Goal: Task Accomplishment & Management: Use online tool/utility

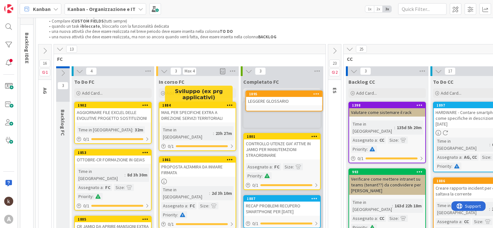
scroll to position [26, 0]
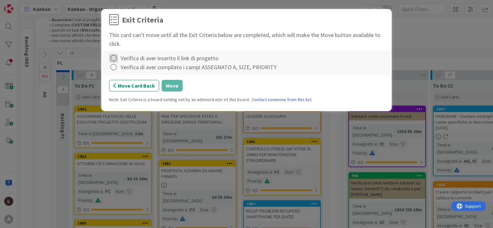
click at [112, 59] on icon at bounding box center [113, 58] width 9 height 9
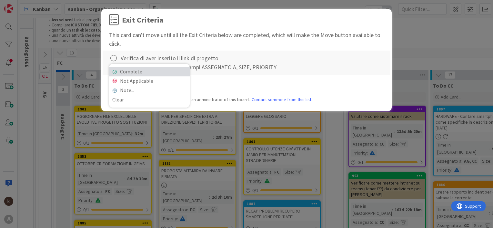
click at [125, 74] on link "Complete" at bounding box center [149, 71] width 81 height 9
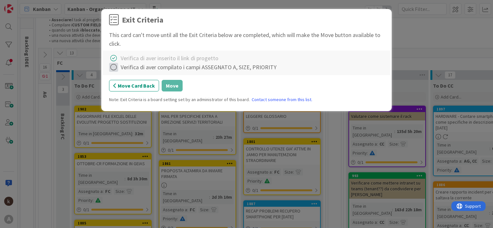
click at [114, 68] on icon at bounding box center [113, 67] width 9 height 9
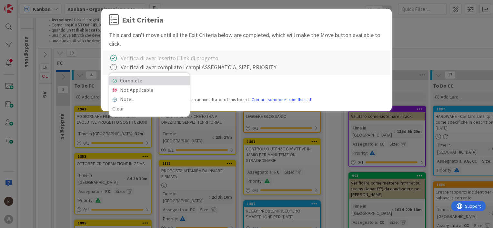
click at [146, 84] on link "Complete" at bounding box center [149, 80] width 81 height 9
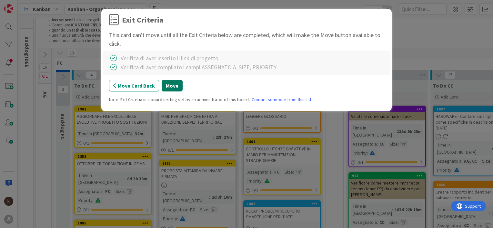
click at [164, 87] on button "Move" at bounding box center [172, 86] width 21 height 12
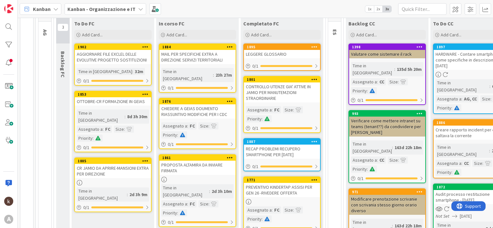
scroll to position [89, 0]
click at [89, 32] on span "Add Card..." at bounding box center [92, 35] width 21 height 6
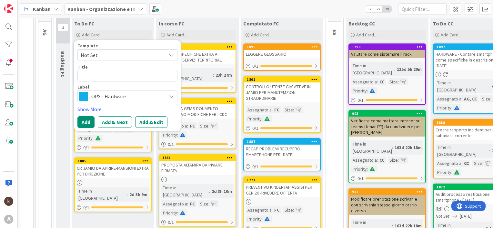
click at [106, 96] on span "OPS - Hardware" at bounding box center [127, 96] width 72 height 9
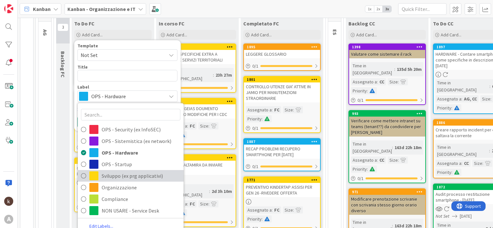
click at [107, 176] on span "Sviluppo (ex prg applicativi)" at bounding box center [141, 176] width 79 height 10
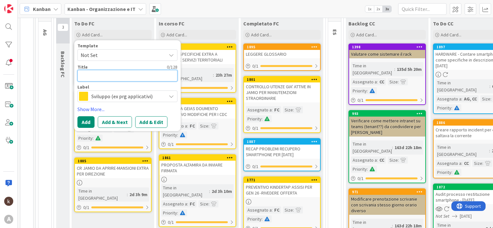
click at [97, 75] on textarea at bounding box center [127, 76] width 100 height 12
type textarea "x"
type textarea "M"
type textarea "x"
type textarea "MA"
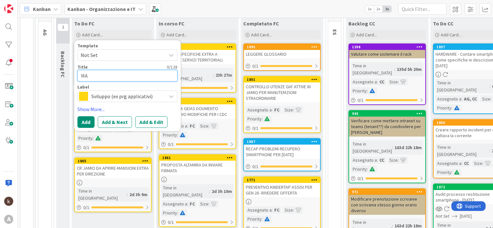
type textarea "x"
type textarea "MAN"
type textarea "x"
type textarea "MAND"
type textarea "x"
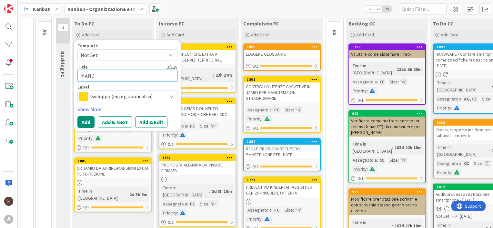
type textarea "MANDA"
type textarea "x"
type textarea "MANDAR"
type textarea "x"
type textarea "MANDARE"
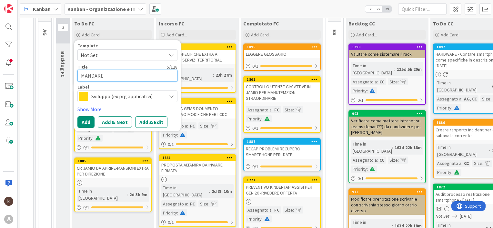
type textarea "x"
type textarea "MANDARE"
type textarea "x"
type textarea "MANDARE P"
type textarea "x"
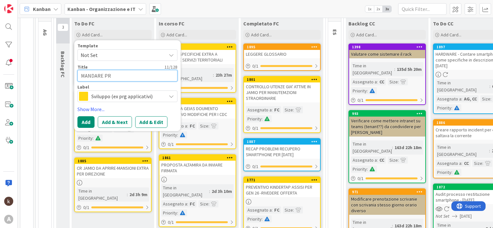
type textarea "MANDARE PRE"
type textarea "x"
type textarea "MANDARE PREV"
type textarea "x"
type textarea "MANDARE PREVE"
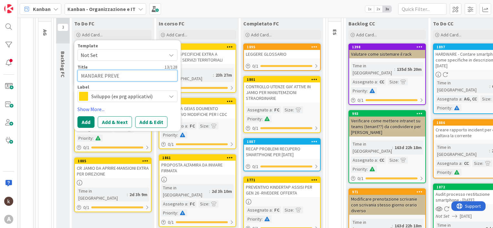
type textarea "x"
type textarea "MANDARE PREVEN"
type textarea "x"
type textarea "MANDARE PREVENY"
type textarea "x"
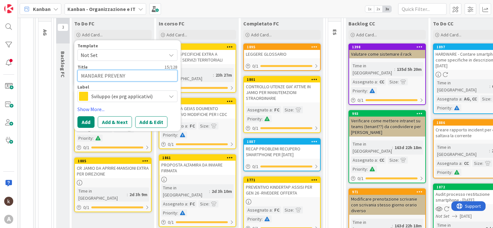
type textarea "MANDARE PREVENYI"
type textarea "x"
type textarea "MANDARE PREVENYIV"
type textarea "x"
type textarea "MANDARE PREVENYIVO"
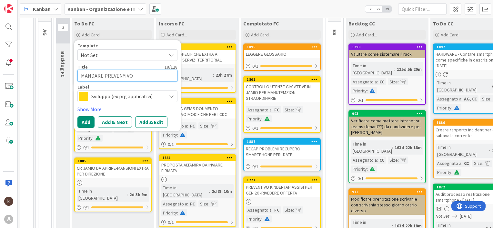
type textarea "x"
type textarea "MANDARE PREVENYIVO"
type textarea "x"
type textarea "MANDARE PREVENYIVO F"
type textarea "x"
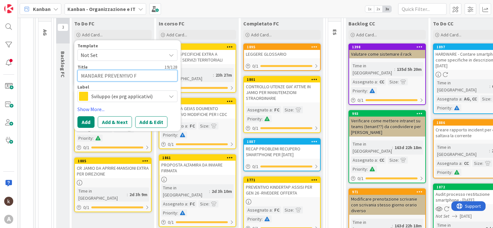
type textarea "MANDARE PREVENYIVO FI"
type textarea "x"
type textarea "MANDARE PREVENYIVO FIR"
type textarea "x"
type textarea "MANDARE PREVENYIVO FIRM"
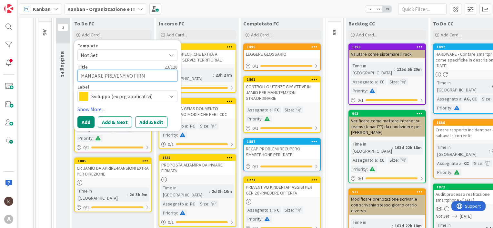
type textarea "x"
type textarea "MANDARE PREVENYIVO FIRMA"
type textarea "x"
type textarea "MANDARE PREVENYIVO FIRMAR"
type textarea "x"
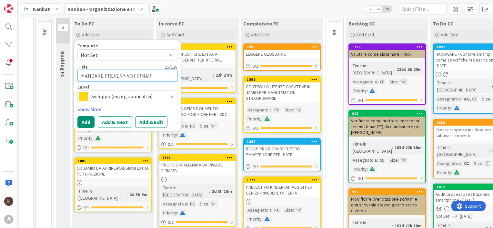
type textarea "MANDARE PREVENYIVO FIRMA"
type textarea "x"
type textarea "MANDARE PREVENYIVO FIRM"
type textarea "x"
type textarea "MANDARE PREVENYIVO FIRMA"
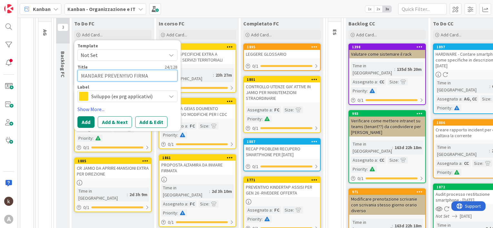
type textarea "x"
type textarea "MANDARE PREVENYIVO FIRMAT"
type textarea "x"
type textarea "MANDARE PREVENYIVO FIRMATO"
type textarea "x"
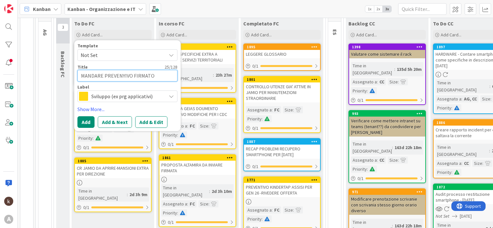
type textarea "MANDARE PREVENYIVO FIRMATO"
type textarea "x"
type textarea "MANDARE PREVENYIVO FIRMATO A"
type textarea "x"
type textarea "MANDARE PREVENYIVO FIRMATO A"
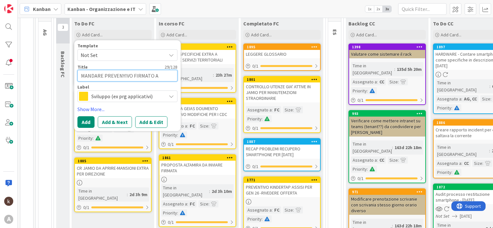
type textarea "x"
type textarea "MANDARE PREVENYIVO FIRMATO A K"
type textarea "x"
type textarea "MANDARE PREVENYIVO FIRMATO A KI"
type textarea "x"
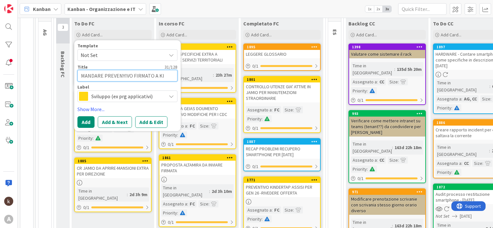
type textarea "MANDARE PREVENYIVO FIRMATO A KIN"
type textarea "x"
type textarea "MANDARE PREVENYIVO FIRMATO A KIND"
type textarea "x"
type textarea "MANDARE PREVENYIVO FIRMATO A KINDE"
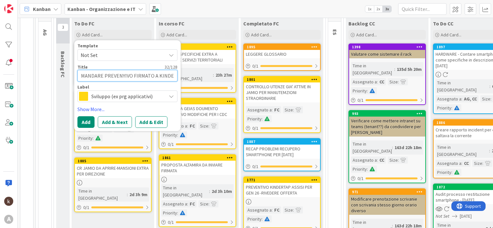
type textarea "x"
type textarea "MANDARE PREVENYIVO FIRMATO A KINDER"
type textarea "x"
type textarea "MANDARE PREVENYIVO FIRMATO A KINDERT"
type textarea "x"
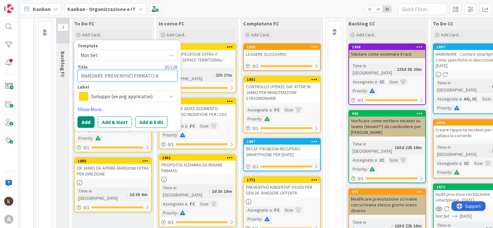
type textarea "MANDARE PREVENYIVO FIRMATO A KINDERTA"
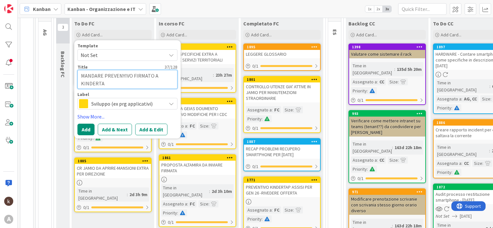
type textarea "x"
type textarea "MANDARE PREVENYIVO FIRMATO A KINDERTAP"
click at [87, 115] on link "Show More..." at bounding box center [127, 117] width 100 height 8
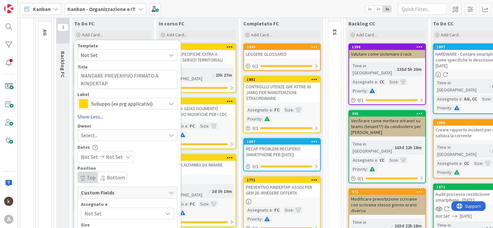
scroll to position [153, 0]
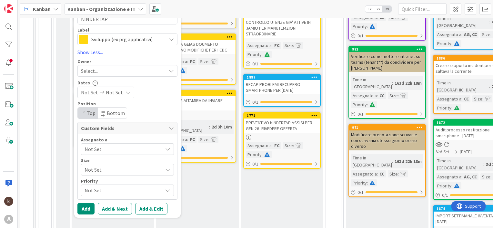
click at [88, 150] on span "Not Set" at bounding box center [124, 149] width 78 height 8
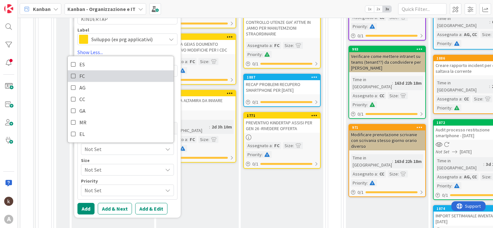
click at [86, 78] on link "FC" at bounding box center [121, 77] width 106 height 12
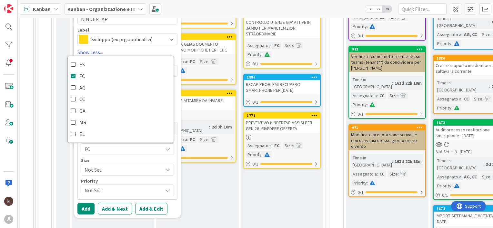
click at [97, 171] on span "Not Set" at bounding box center [122, 170] width 75 height 9
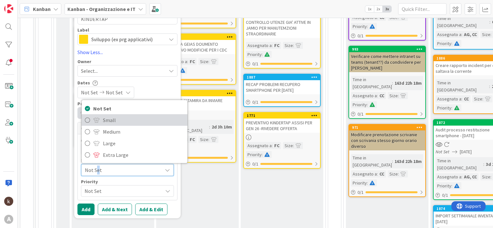
drag, startPoint x: 97, startPoint y: 171, endPoint x: 114, endPoint y: 120, distance: 53.9
click at [114, 120] on span "Small" at bounding box center [143, 120] width 81 height 10
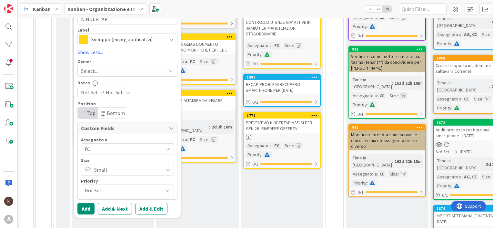
click at [99, 186] on span "Not Set" at bounding box center [122, 190] width 75 height 9
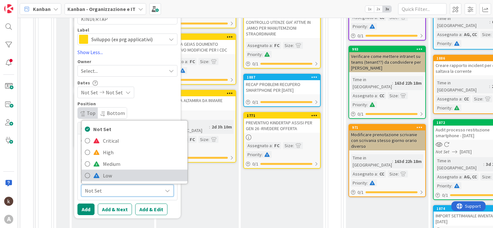
click at [99, 173] on link "Low" at bounding box center [135, 176] width 106 height 12
type textarea "x"
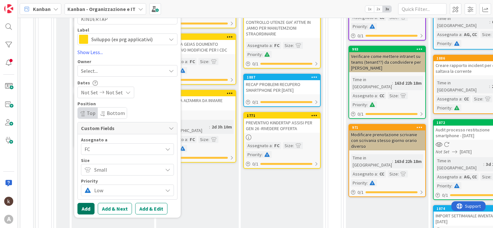
click at [83, 210] on button "Add" at bounding box center [85, 209] width 17 height 12
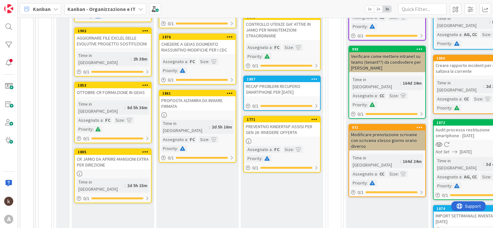
click at [119, 46] on div "AGGIORNARE FILE EXCLEL DELLE EVOLUTIVE PROGETTO SOSTITUZIONI" at bounding box center [113, 41] width 76 height 14
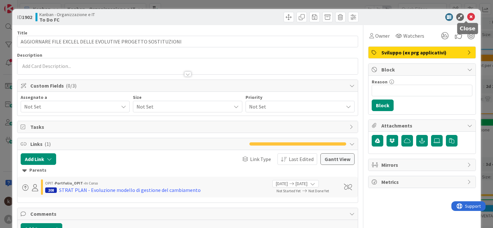
click at [467, 15] on icon at bounding box center [471, 17] width 8 height 8
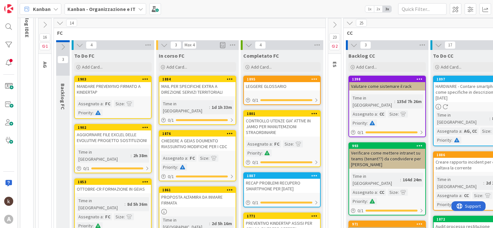
click at [104, 95] on div "MANDARE PREVENYIVO FIRMATO A KINDERTAP" at bounding box center [113, 89] width 76 height 14
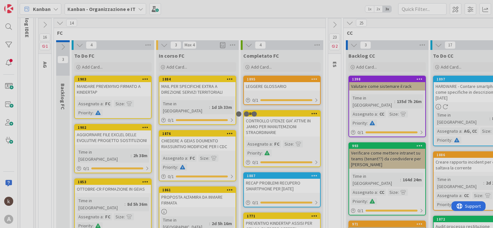
click at [104, 95] on div at bounding box center [246, 114] width 493 height 228
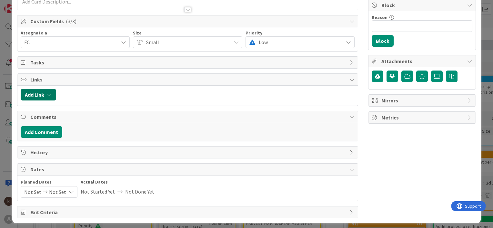
click at [37, 93] on button "Add Link" at bounding box center [38, 95] width 35 height 12
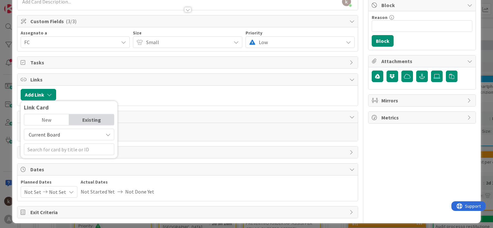
click at [47, 135] on span "Current Board" at bounding box center [44, 135] width 31 height 6
drag, startPoint x: 56, startPoint y: 168, endPoint x: 55, endPoint y: 165, distance: 3.5
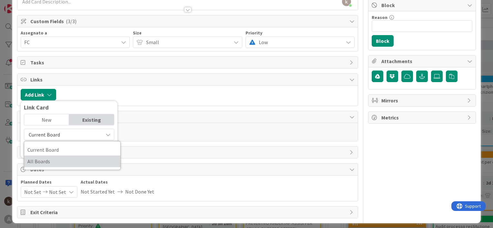
click at [56, 168] on div "Current Board All Boards" at bounding box center [72, 155] width 97 height 29
click at [56, 164] on span "All Boards" at bounding box center [72, 162] width 90 height 10
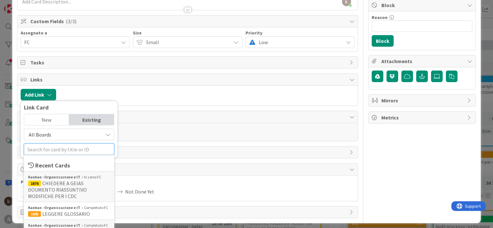
click at [55, 151] on input "text" at bounding box center [69, 150] width 90 height 12
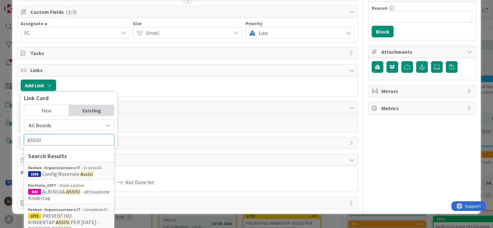
scroll to position [79, 0]
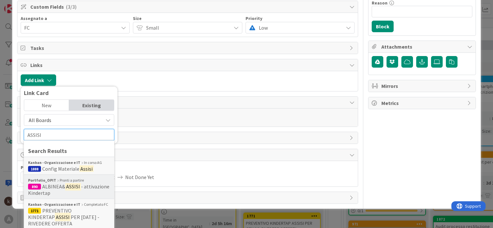
type input "ASSISI"
click at [67, 189] on mark "ASSISI" at bounding box center [73, 187] width 16 height 8
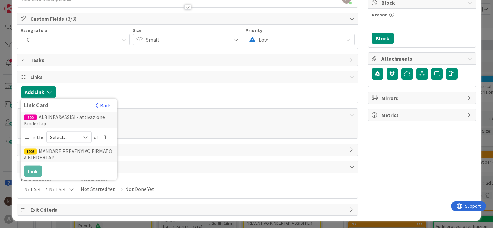
click at [72, 138] on span "Select..." at bounding box center [63, 137] width 27 height 9
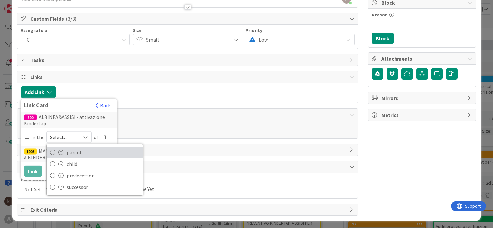
click at [69, 153] on span "parent" at bounding box center [103, 153] width 73 height 10
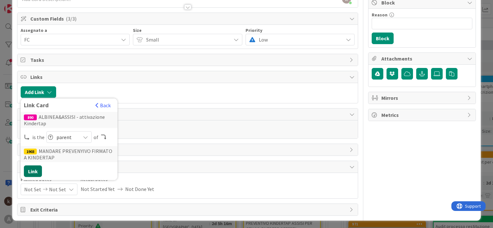
click at [33, 169] on button "Link" at bounding box center [33, 172] width 18 height 12
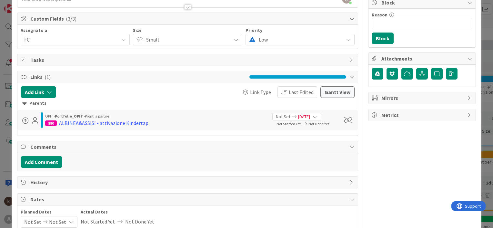
scroll to position [0, 0]
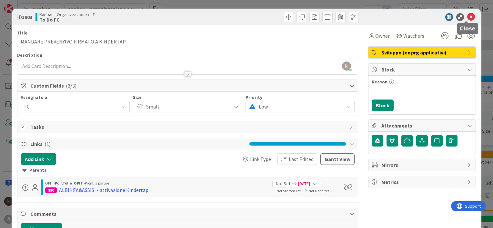
click at [467, 15] on icon at bounding box center [471, 17] width 8 height 8
